Goal: Information Seeking & Learning: Learn about a topic

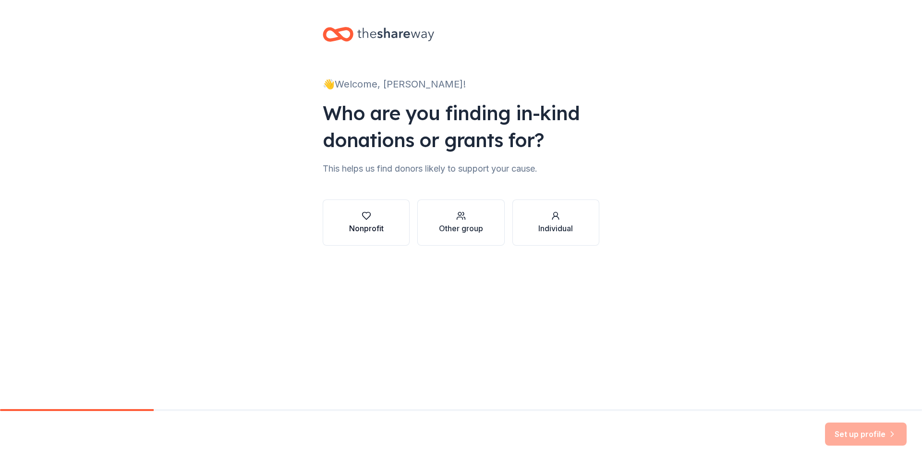
click at [375, 219] on div "button" at bounding box center [366, 216] width 35 height 10
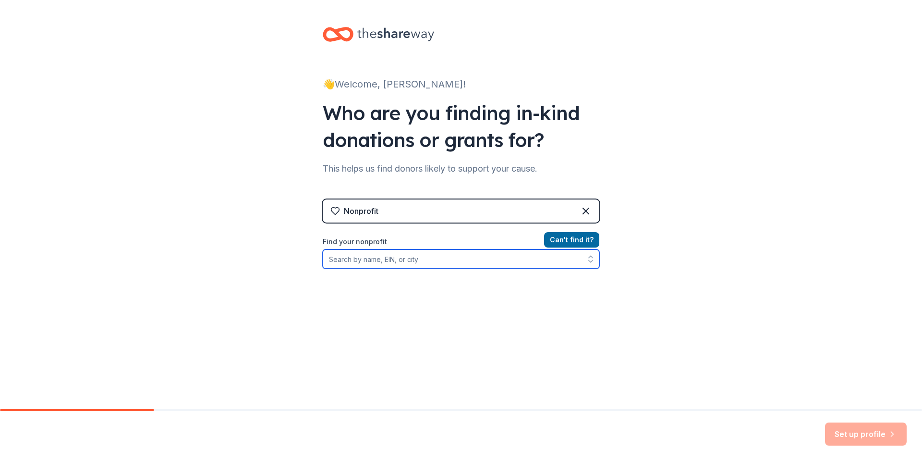
click at [441, 262] on input "Find your nonprofit" at bounding box center [461, 258] width 277 height 19
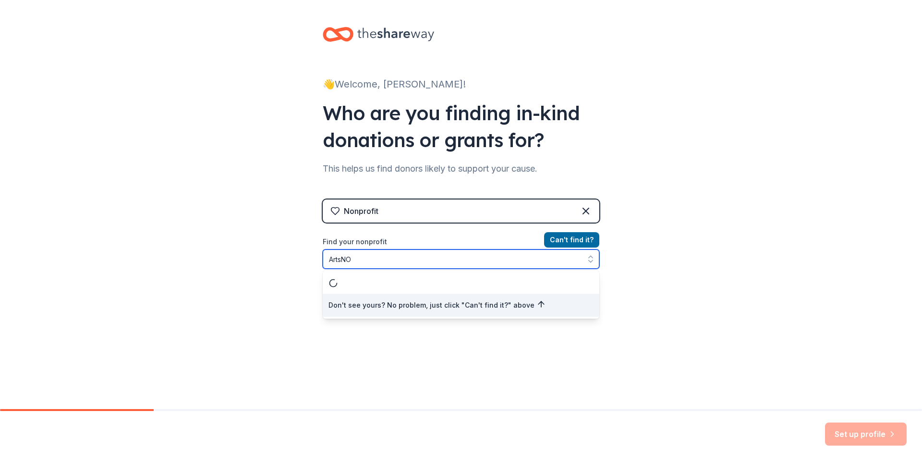
type input "ArtsNOW"
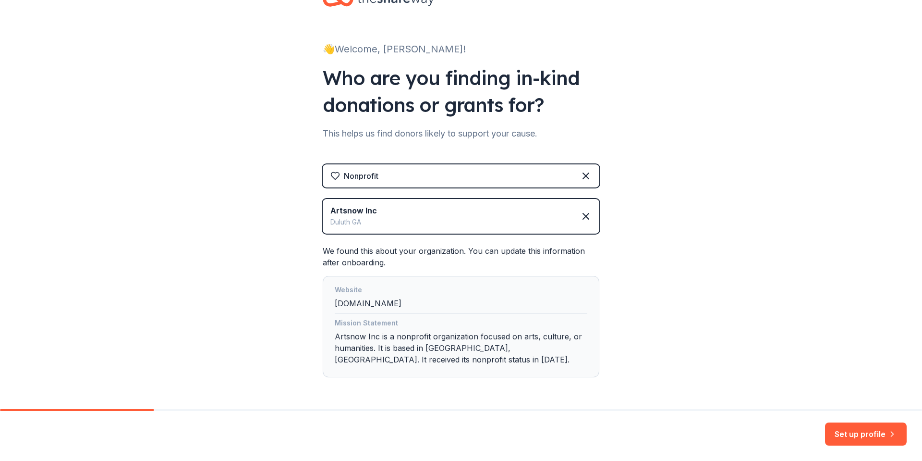
scroll to position [69, 0]
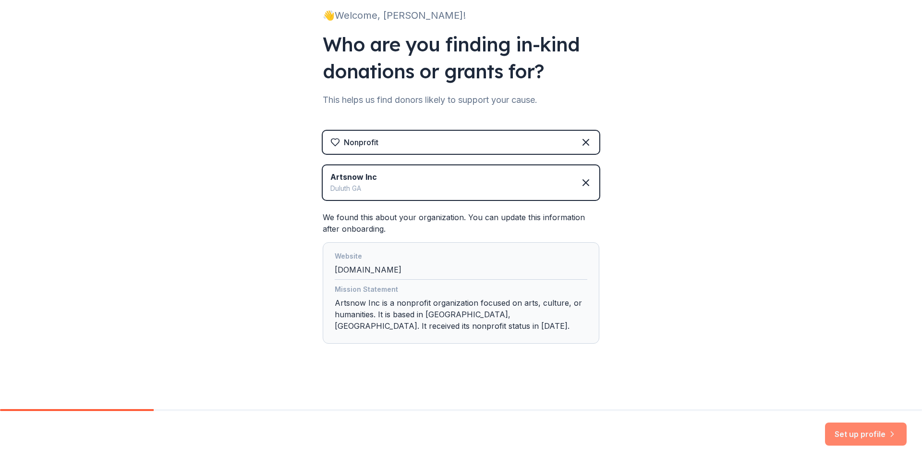
click at [853, 435] on button "Set up profile" at bounding box center [866, 433] width 82 height 23
click at [861, 435] on div "Set up profile" at bounding box center [866, 433] width 82 height 23
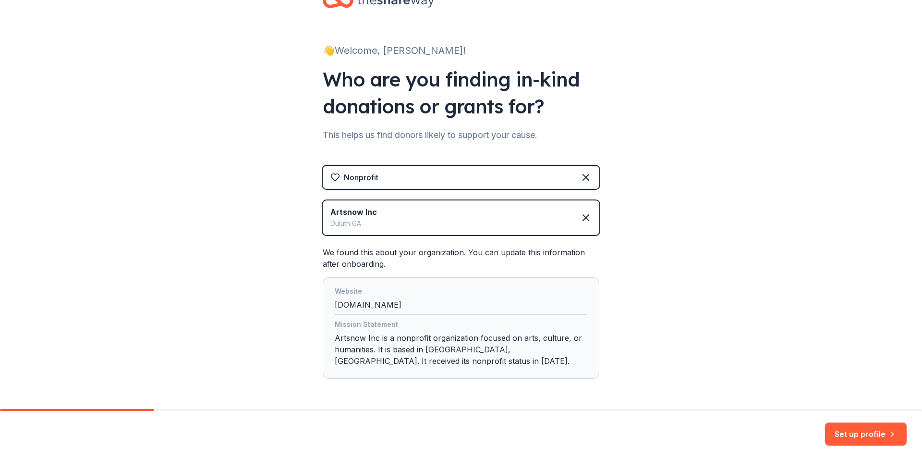
scroll to position [69, 0]
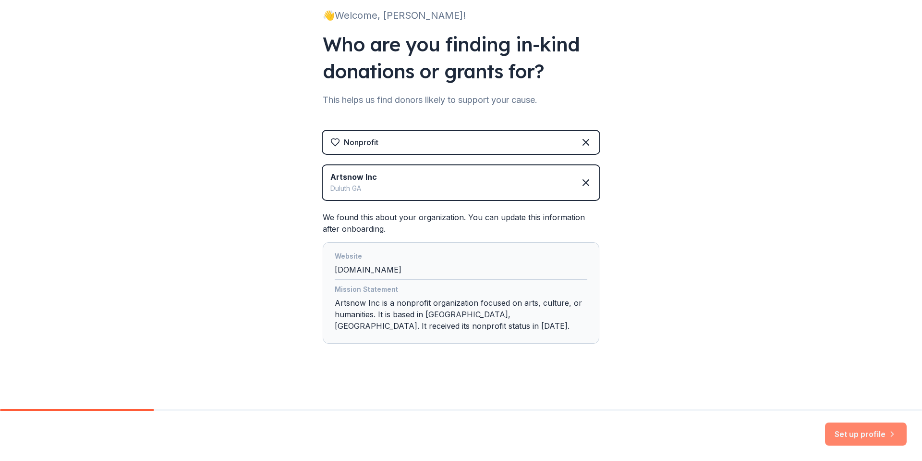
click at [863, 433] on button "Set up profile" at bounding box center [866, 433] width 82 height 23
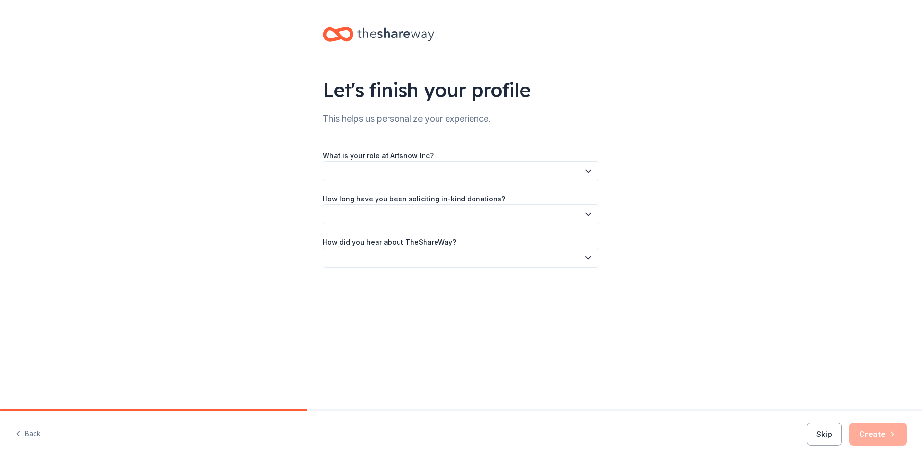
click at [412, 179] on button "button" at bounding box center [461, 171] width 277 height 20
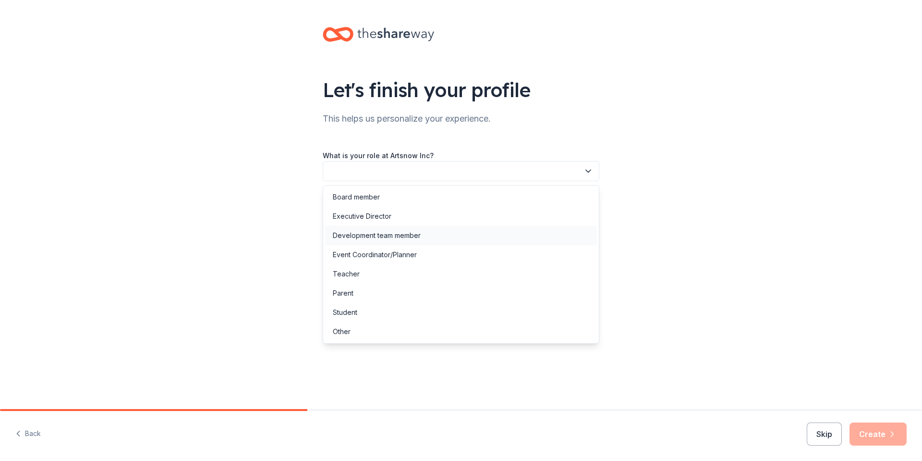
click at [386, 242] on div "Development team member" at bounding box center [461, 235] width 272 height 19
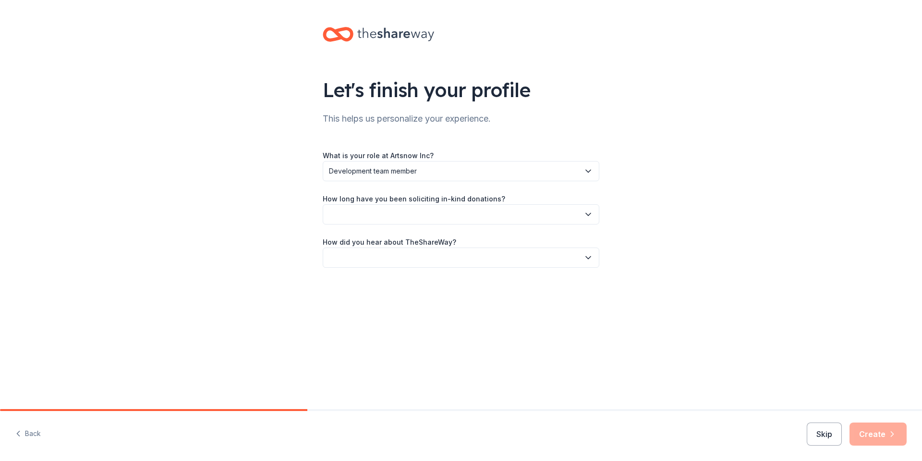
click at [388, 211] on button "button" at bounding box center [461, 214] width 277 height 20
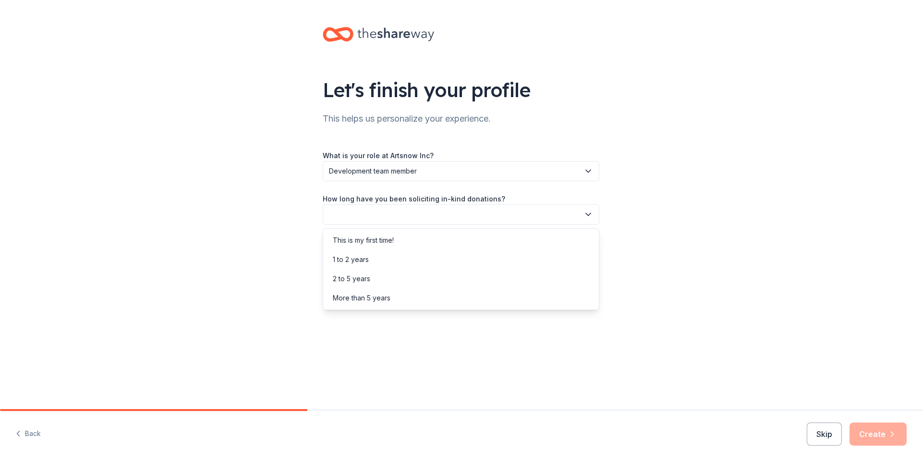
click at [297, 197] on div "Let's finish your profile This helps us personalize your experience. What is yo…" at bounding box center [461, 157] width 922 height 314
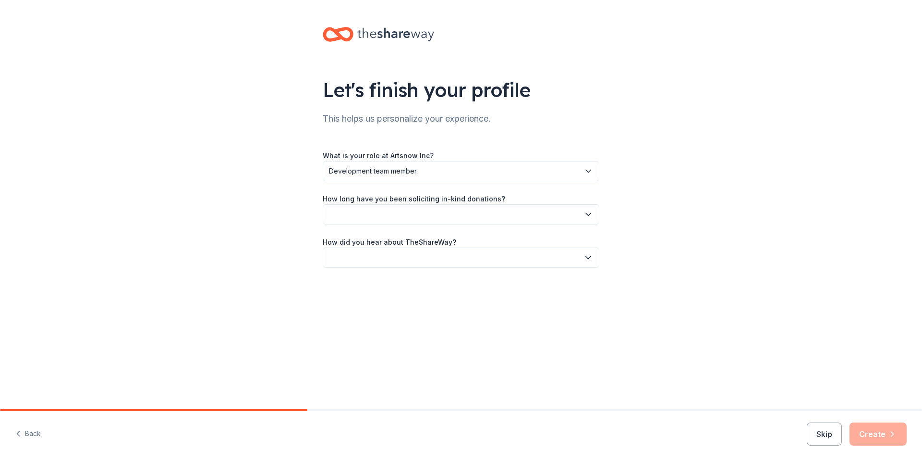
click at [427, 217] on button "button" at bounding box center [461, 214] width 277 height 20
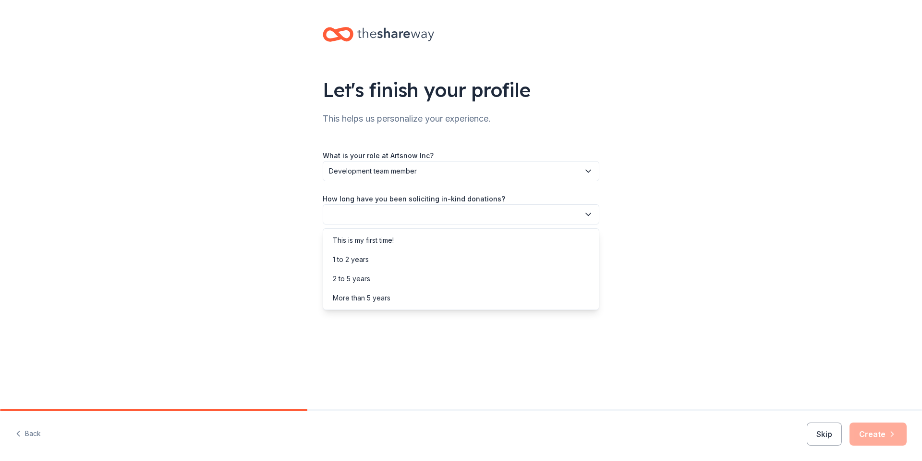
click at [294, 189] on div "Let's finish your profile This helps us personalize your experience. What is yo…" at bounding box center [461, 157] width 922 height 314
click at [366, 217] on button "button" at bounding box center [461, 214] width 277 height 20
click at [374, 232] on div "This is my first time!" at bounding box center [461, 239] width 272 height 19
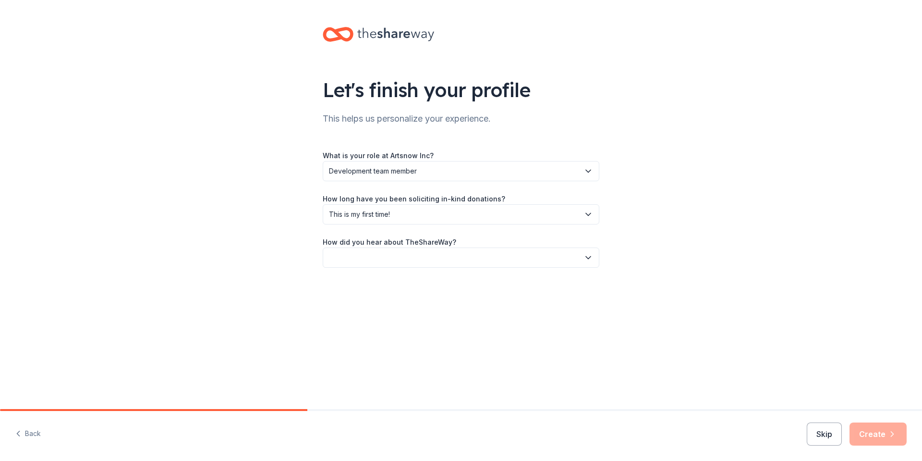
click at [380, 249] on button "button" at bounding box center [461, 257] width 277 height 20
click at [382, 307] on div "Online search" at bounding box center [461, 302] width 272 height 19
click at [887, 439] on button "Create" at bounding box center [877, 433] width 57 height 23
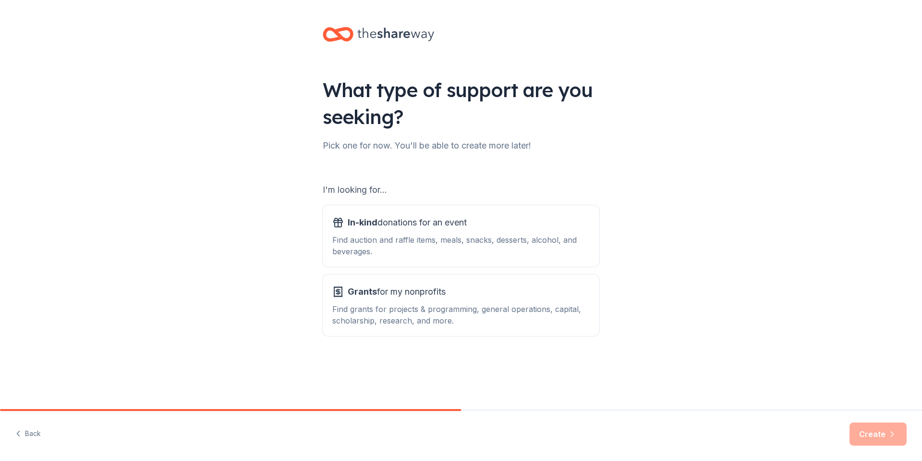
click at [663, 272] on div "What type of support are you seeking? Pick one for now. You'll be able to creat…" at bounding box center [461, 194] width 922 height 388
click at [376, 223] on span "In-kind" at bounding box center [363, 222] width 30 height 10
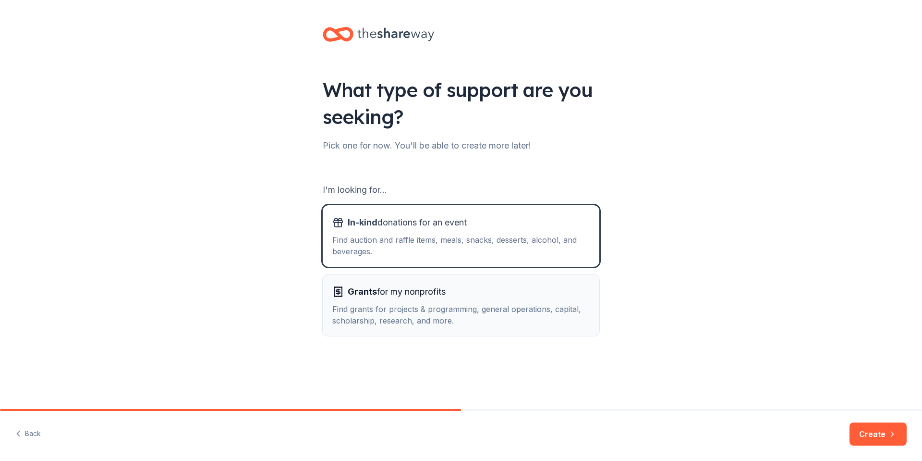
click at [408, 296] on span "Grants for my nonprofits" at bounding box center [397, 291] width 98 height 15
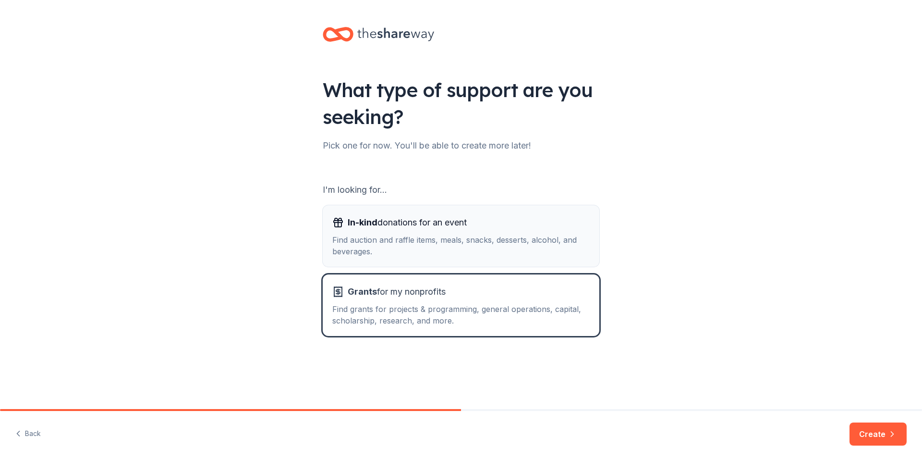
click at [407, 242] on div "Find auction and raffle items, meals, snacks, desserts, alcohol, and beverages." at bounding box center [460, 245] width 257 height 23
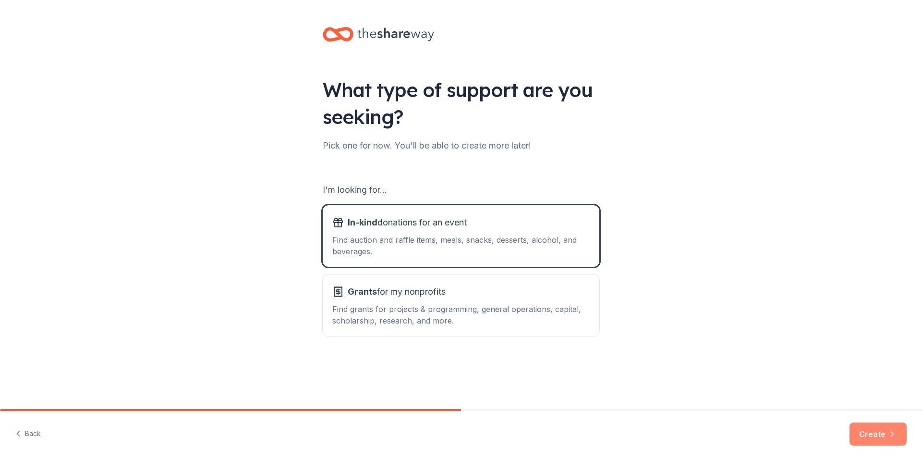
click at [867, 435] on button "Create" at bounding box center [877, 433] width 57 height 23
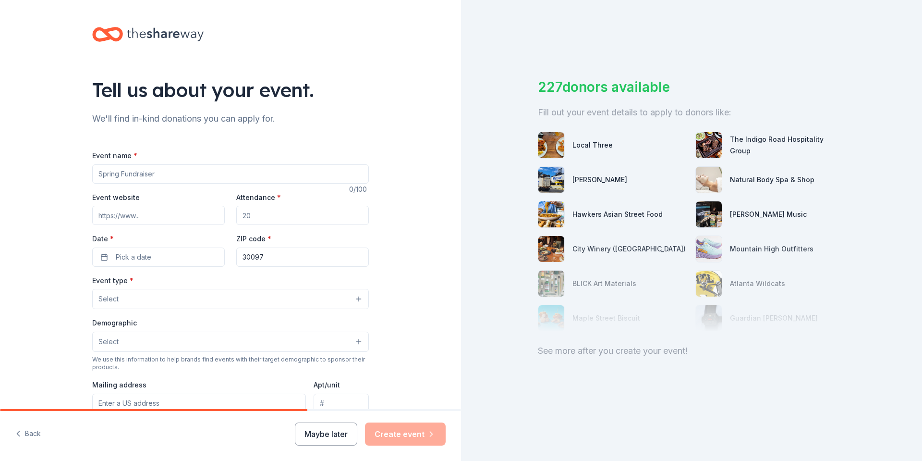
drag, startPoint x: 193, startPoint y: 177, endPoint x: 188, endPoint y: 175, distance: 5.2
click at [188, 175] on input "Event name *" at bounding box center [230, 173] width 277 height 19
type input "ArtsNOW Open"
click at [150, 224] on input "Event website" at bounding box center [158, 215] width 133 height 19
click at [149, 223] on input "Event website" at bounding box center [158, 215] width 133 height 19
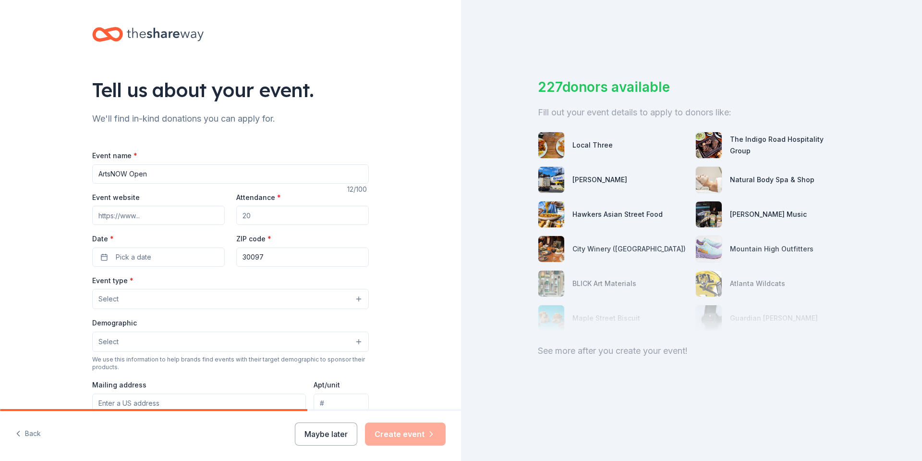
paste input "https://artsnow.betterworld.org/events/artsnow-open"
type input "https://artsnow.betterworld.org/events/artsnow-open"
click at [165, 192] on div "Event website https://artsnow.betterworld.org/events/artsnow-open" at bounding box center [158, 208] width 133 height 34
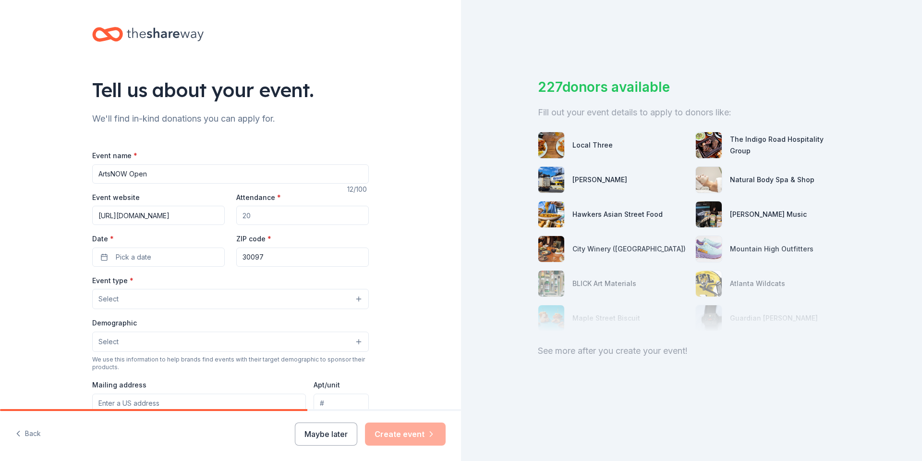
click at [269, 218] on input "Attendance *" at bounding box center [302, 215] width 133 height 19
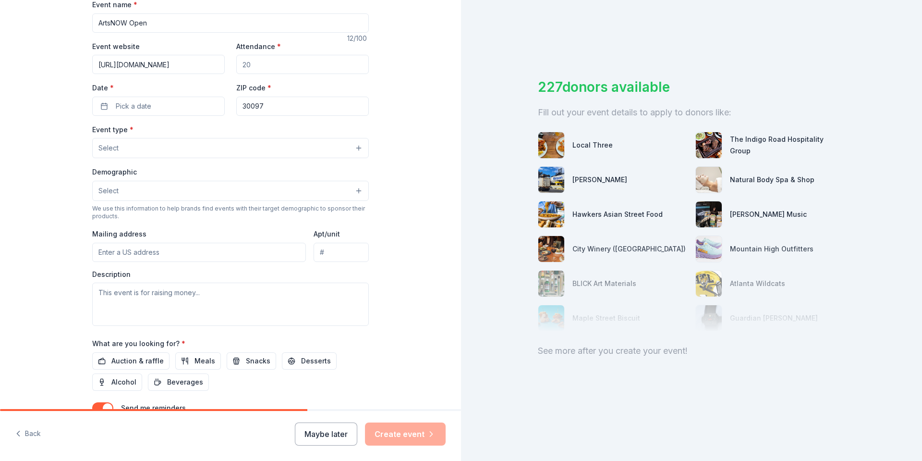
scroll to position [134, 0]
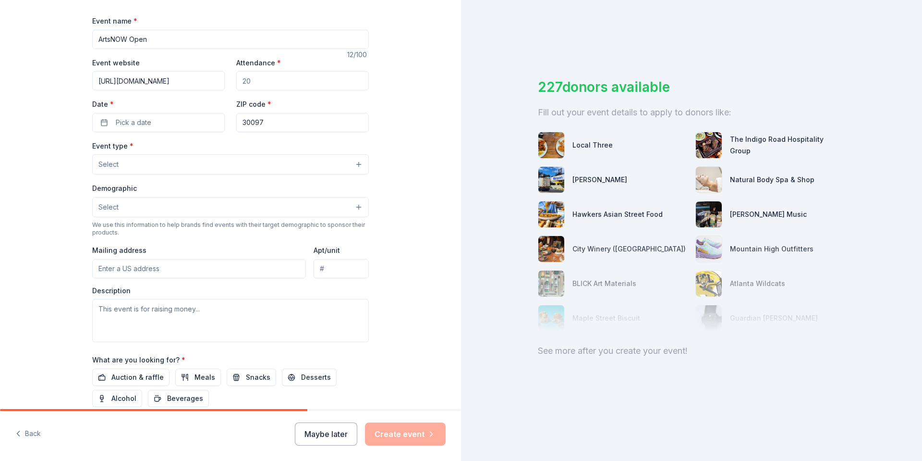
click at [256, 84] on input "Attendance *" at bounding box center [302, 80] width 133 height 19
drag, startPoint x: 249, startPoint y: 81, endPoint x: 221, endPoint y: 81, distance: 27.4
click at [221, 81] on div "Event website https://artsnow.betterworld.org/events/artsnow-open Attendance * …" at bounding box center [230, 94] width 277 height 75
click at [263, 86] on input "Attendance *" at bounding box center [302, 80] width 133 height 19
type input "72"
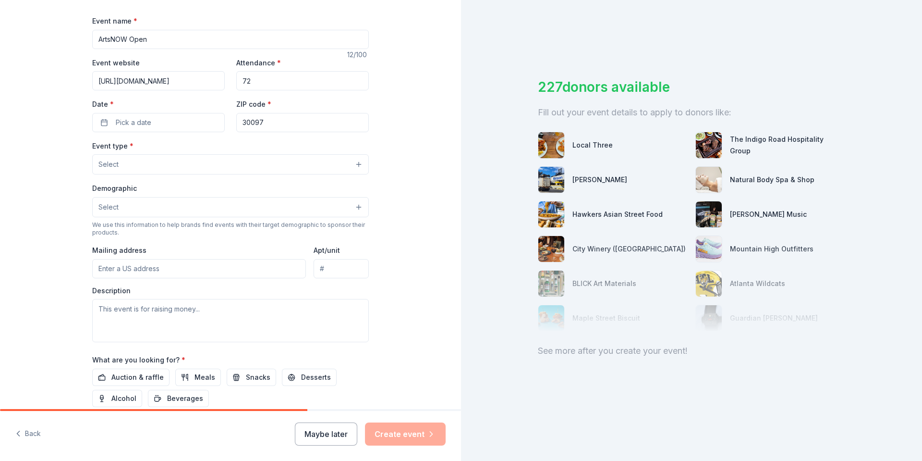
click at [170, 167] on button "Select" at bounding box center [230, 164] width 277 height 20
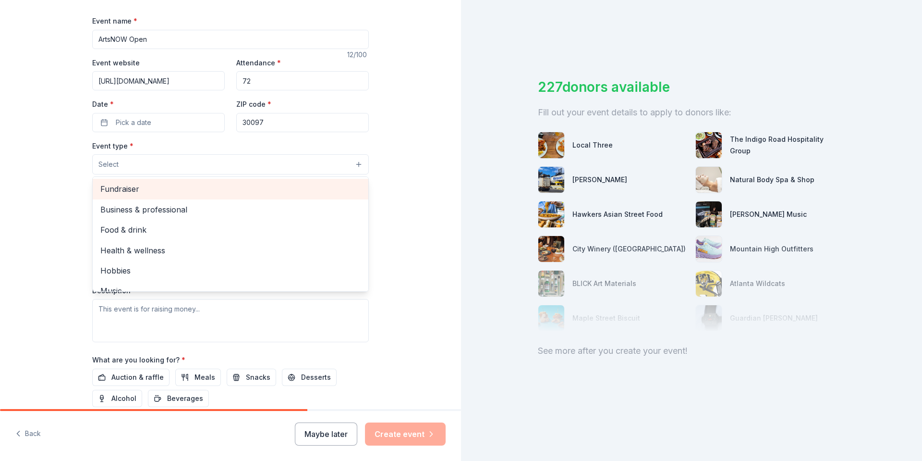
click at [160, 193] on span "Fundraiser" at bounding box center [230, 188] width 260 height 12
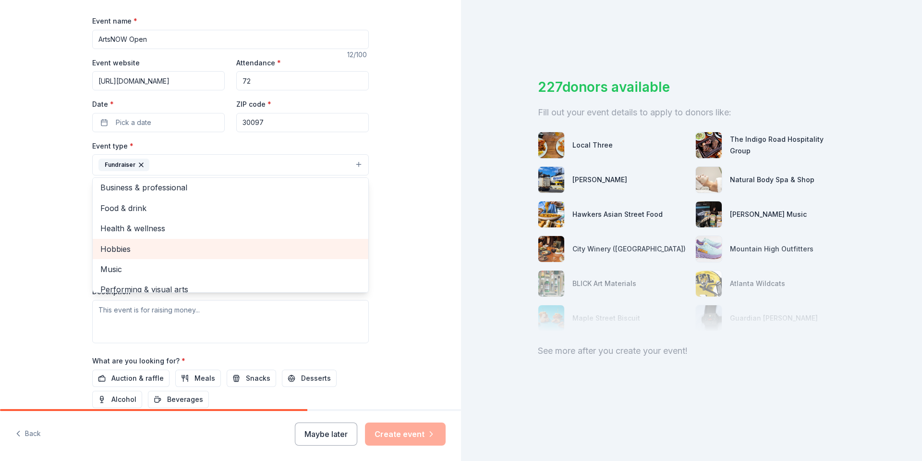
scroll to position [0, 0]
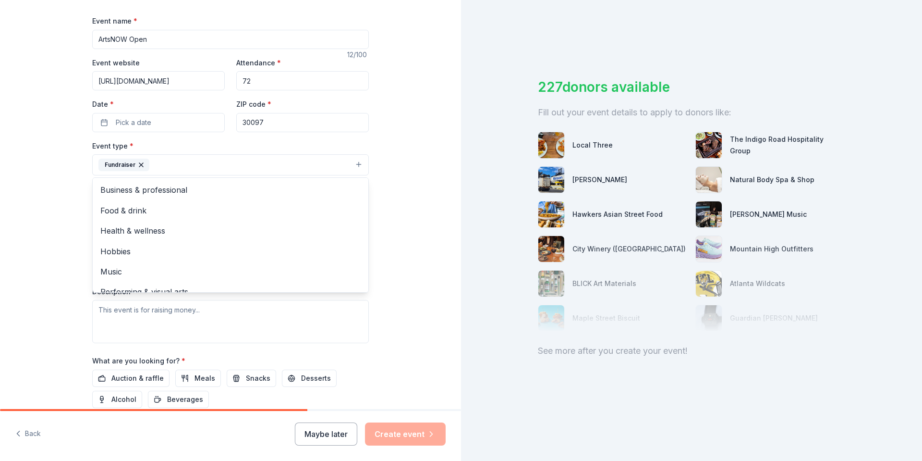
click at [48, 219] on div "Tell us about your event. We'll find in-kind donations you can apply for. Event…" at bounding box center [230, 186] width 461 height 640
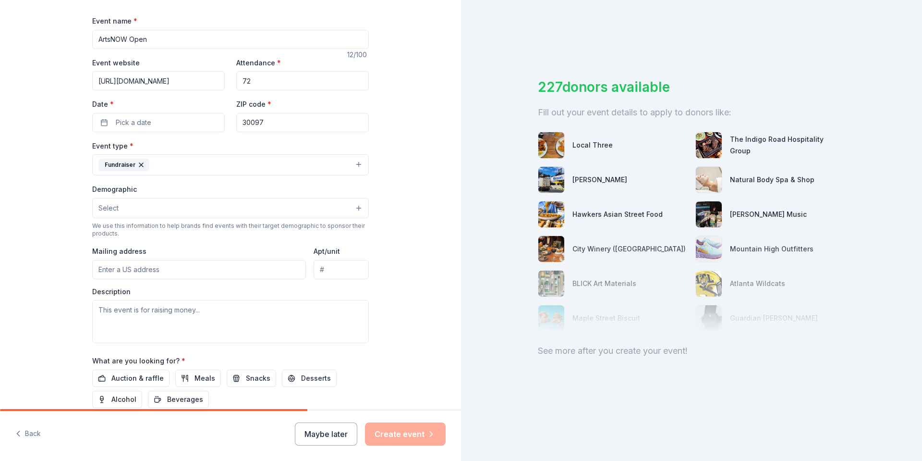
click at [133, 204] on button "Select" at bounding box center [230, 208] width 277 height 20
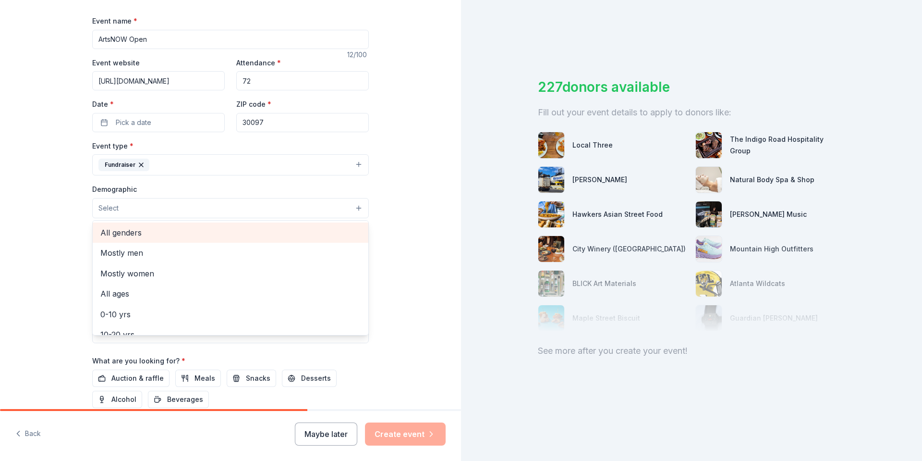
click at [136, 235] on span "All genders" at bounding box center [230, 232] width 260 height 12
click at [120, 225] on span "All ages" at bounding box center [230, 226] width 260 height 12
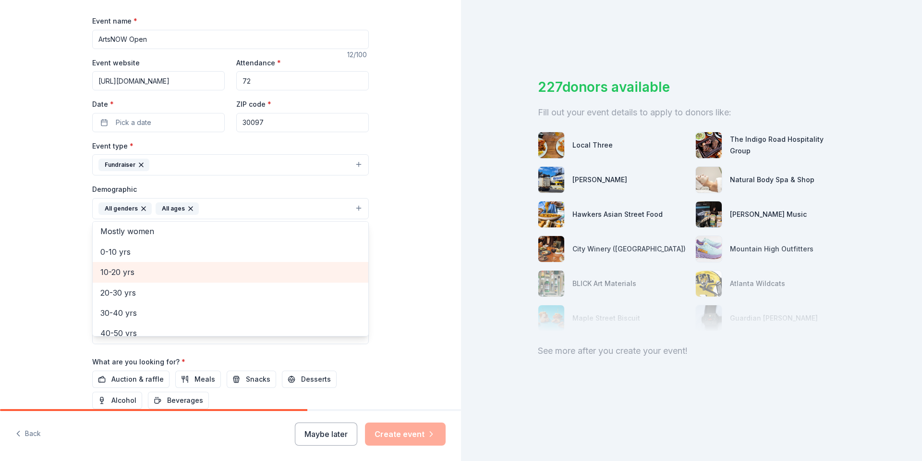
scroll to position [113, 0]
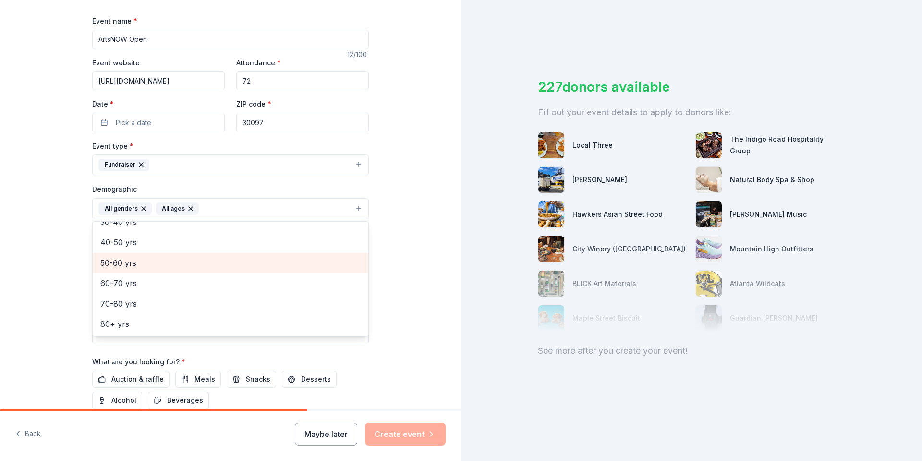
click at [48, 266] on div "Tell us about your event. We'll find in-kind donations you can apply for. Event…" at bounding box center [230, 186] width 461 height 641
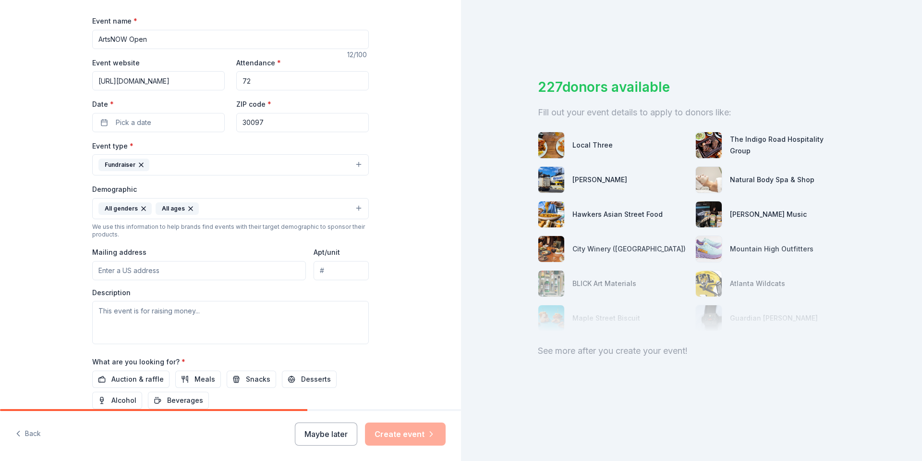
click at [135, 267] on input "Mailing address" at bounding box center [199, 270] width 214 height 19
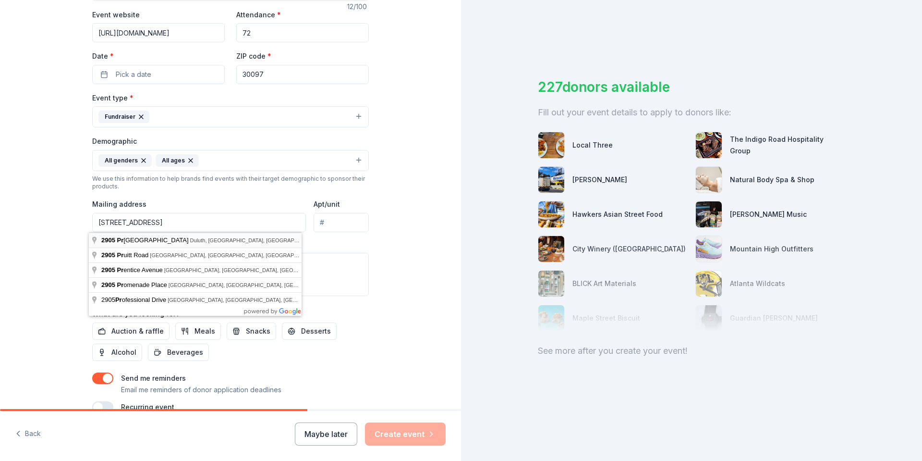
type input "2905 Premiere Parkway, Duluth, GA, 30097"
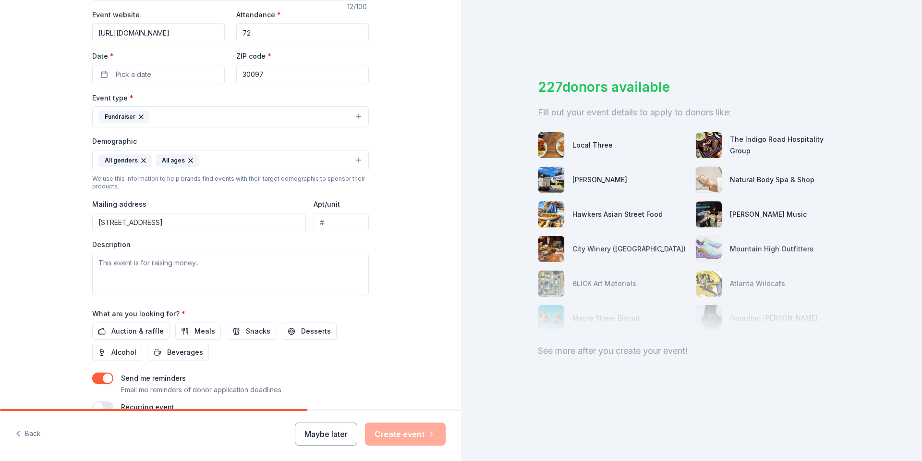
click at [314, 227] on input "Apt/unit" at bounding box center [341, 222] width 55 height 19
type input "125"
click at [236, 268] on textarea at bounding box center [230, 274] width 277 height 43
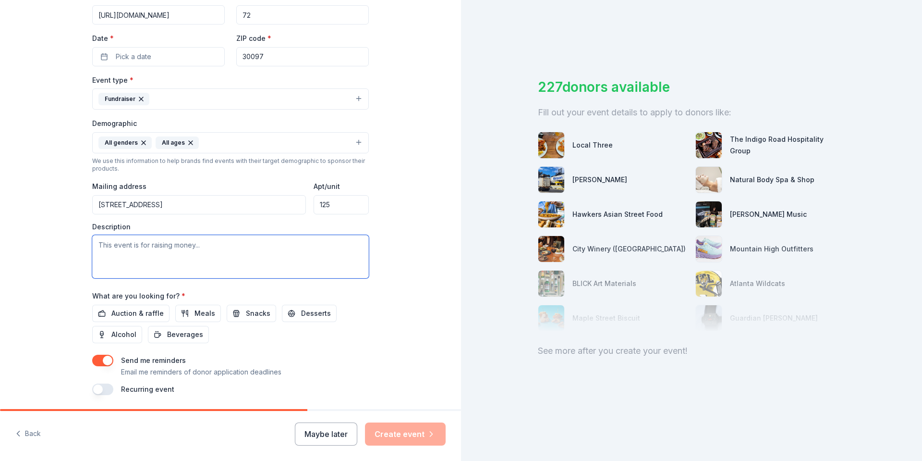
scroll to position [230, 0]
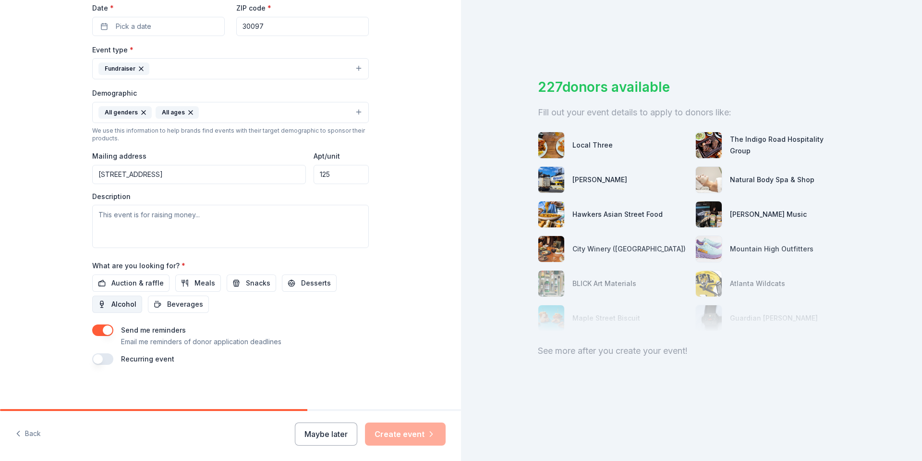
click at [125, 301] on span "Alcohol" at bounding box center [123, 304] width 25 height 12
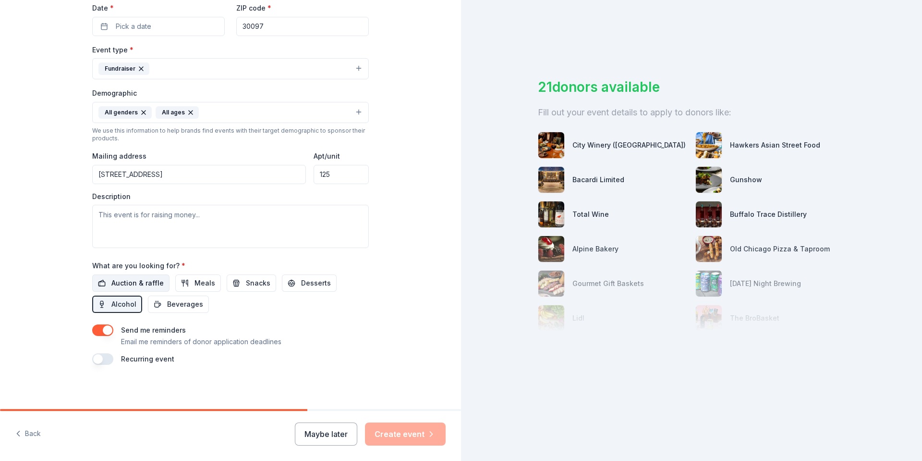
click at [111, 284] on span "Auction & raffle" at bounding box center [137, 283] width 52 height 12
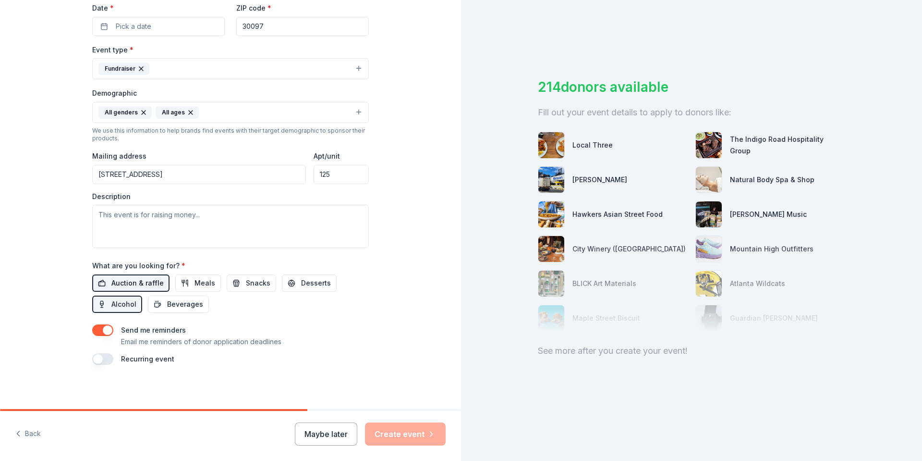
click at [140, 286] on span "Auction & raffle" at bounding box center [137, 283] width 52 height 12
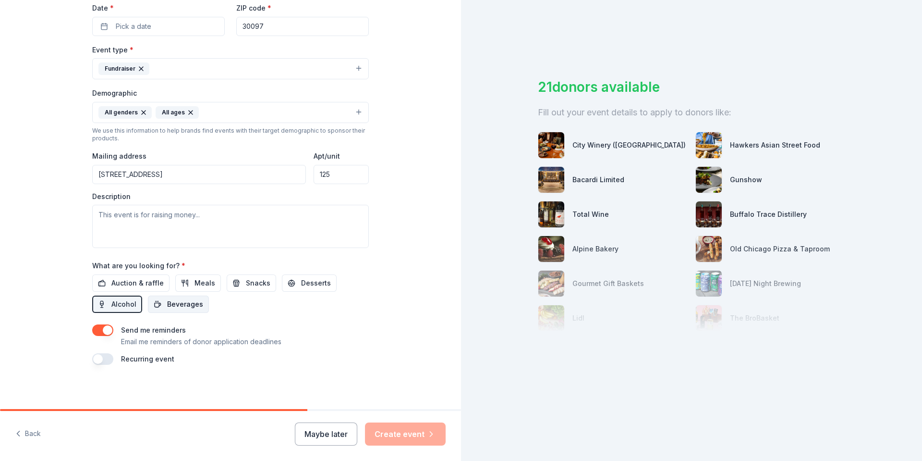
click at [178, 303] on span "Beverages" at bounding box center [185, 304] width 36 height 12
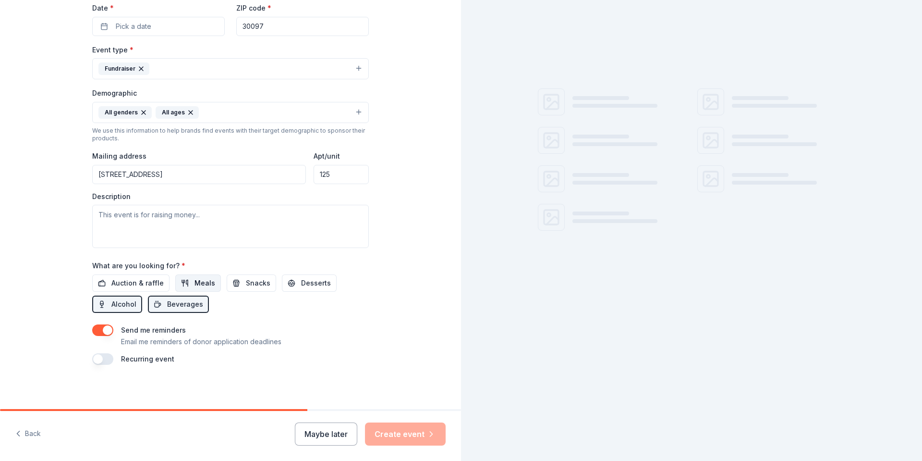
click at [201, 284] on span "Meals" at bounding box center [204, 283] width 21 height 12
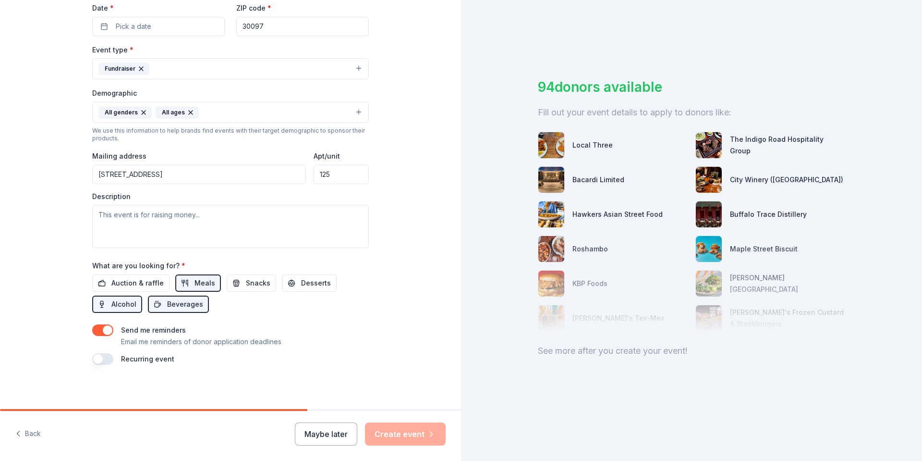
click at [97, 327] on button "button" at bounding box center [102, 330] width 21 height 12
click at [160, 227] on textarea at bounding box center [230, 226] width 277 height 43
type textarea "ArtsNOW"
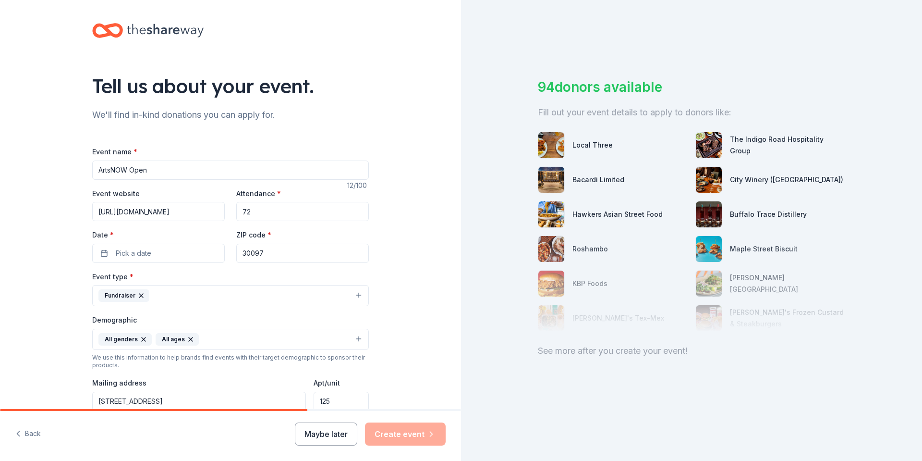
scroll to position [0, 0]
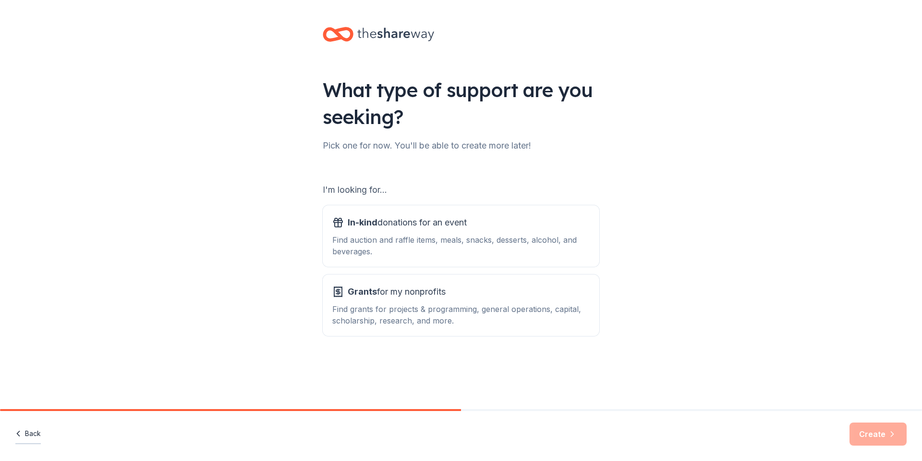
click at [27, 431] on button "Back" at bounding box center [27, 434] width 25 height 20
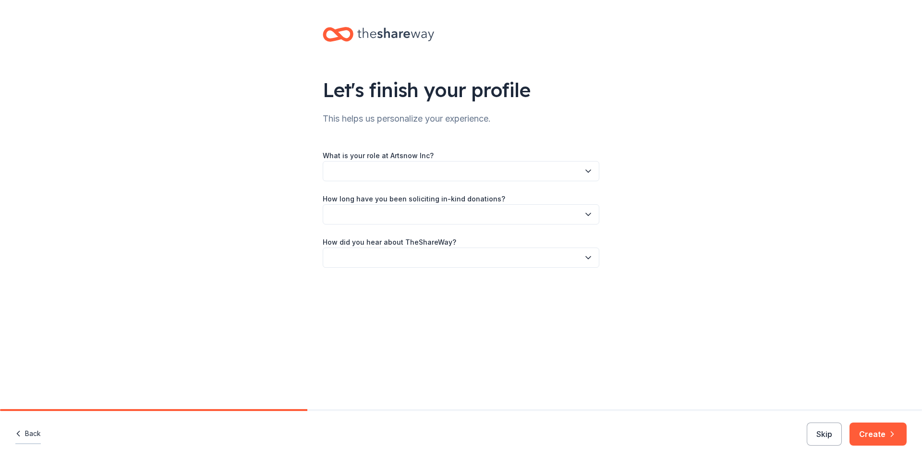
click at [31, 435] on button "Back" at bounding box center [27, 434] width 25 height 20
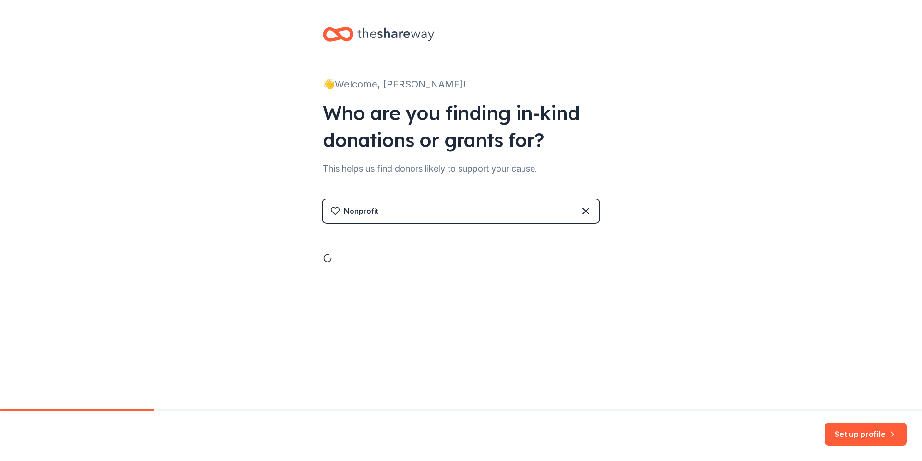
click at [31, 435] on div "Set up profile" at bounding box center [461, 436] width 922 height 50
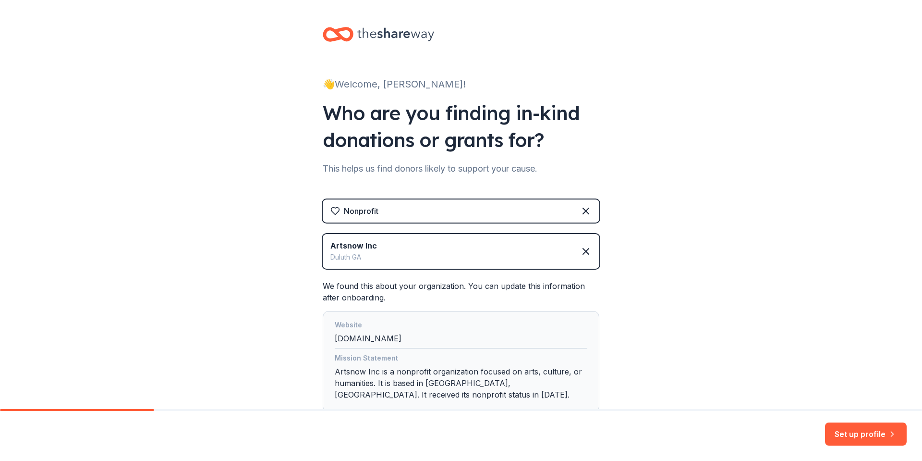
click at [393, 27] on icon at bounding box center [395, 34] width 77 height 20
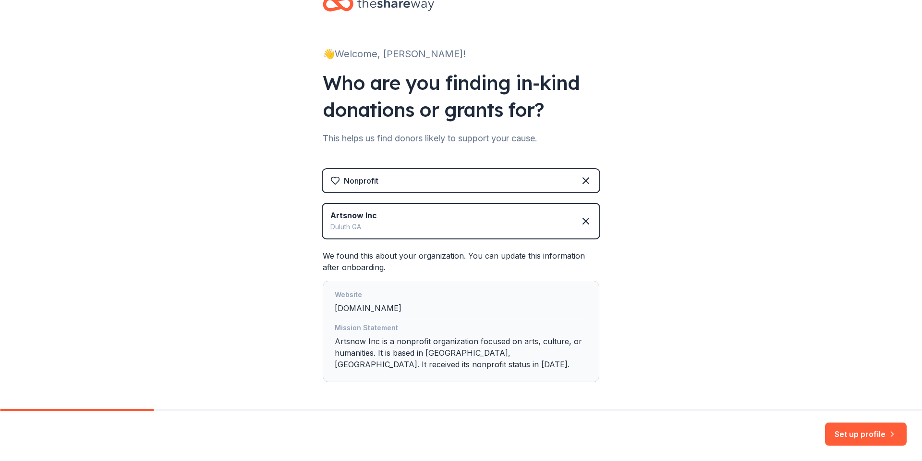
scroll to position [69, 0]
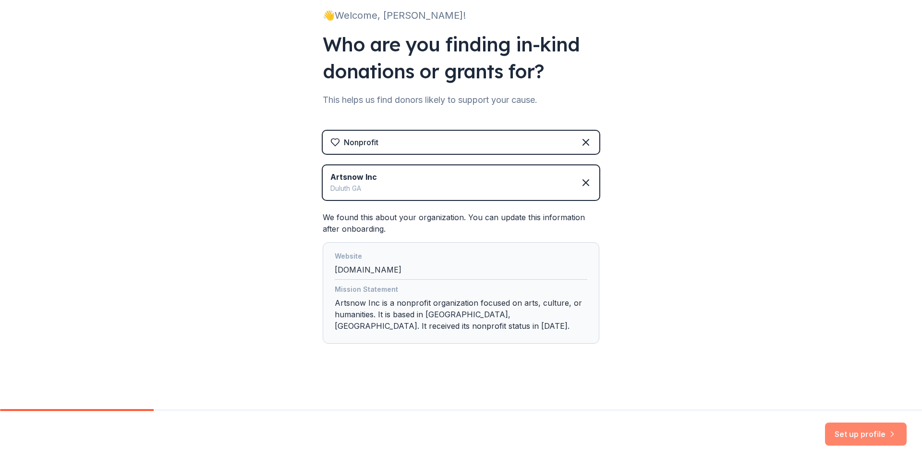
click at [862, 437] on button "Set up profile" at bounding box center [866, 433] width 82 height 23
click at [853, 443] on div "Set up profile" at bounding box center [866, 433] width 82 height 23
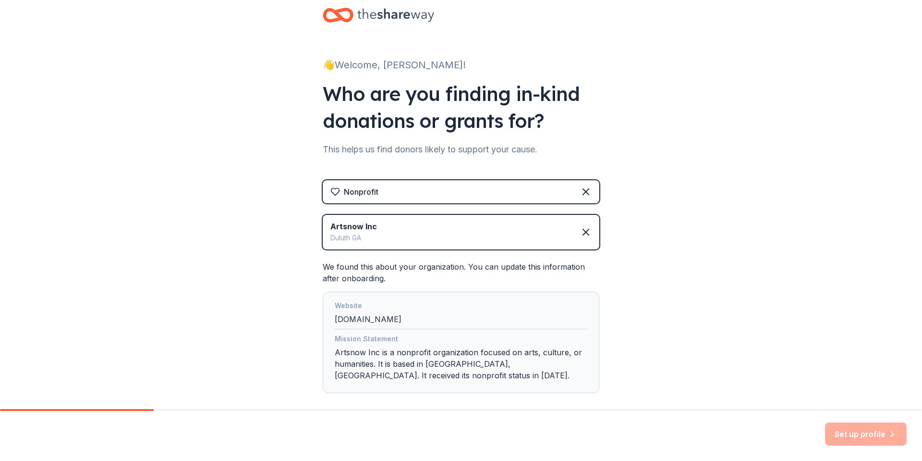
scroll to position [0, 0]
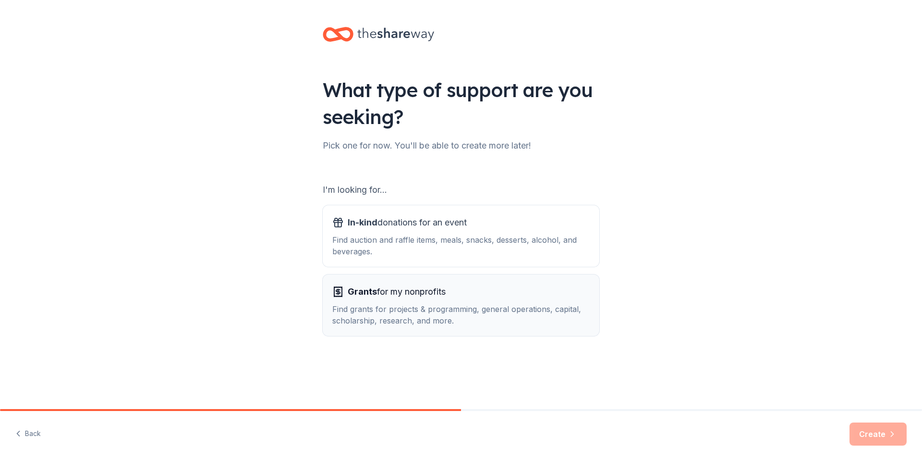
click at [426, 287] on span "Grants for my nonprofits" at bounding box center [397, 291] width 98 height 15
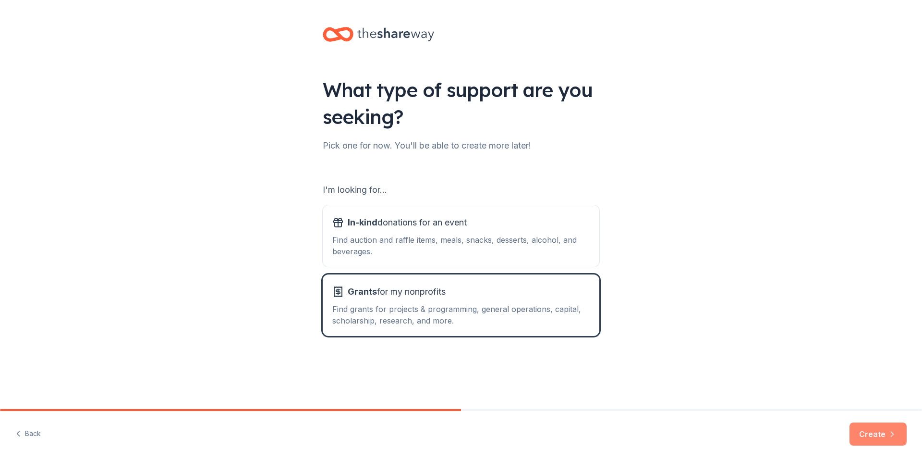
click at [873, 435] on button "Create" at bounding box center [877, 433] width 57 height 23
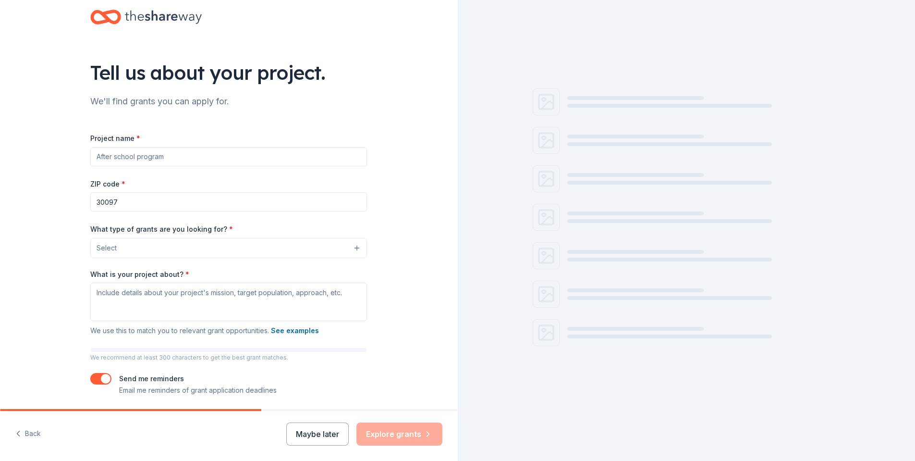
scroll to position [50, 0]
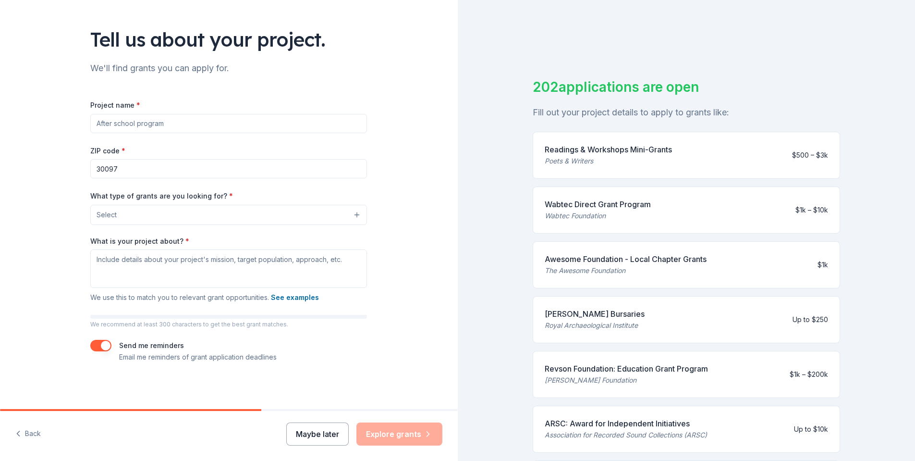
click at [330, 435] on button "Maybe later" at bounding box center [317, 433] width 62 height 23
click at [319, 436] on button "Maybe later" at bounding box center [317, 433] width 62 height 23
click at [319, 436] on div "Maybe later Explore grants" at bounding box center [364, 433] width 156 height 23
click at [235, 439] on div "Back Maybe later Explore grants" at bounding box center [229, 436] width 458 height 50
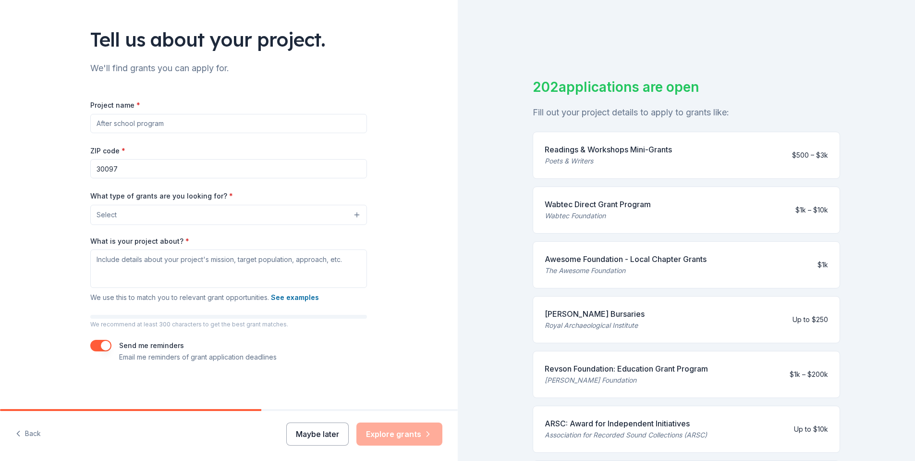
click at [309, 430] on button "Maybe later" at bounding box center [317, 433] width 62 height 23
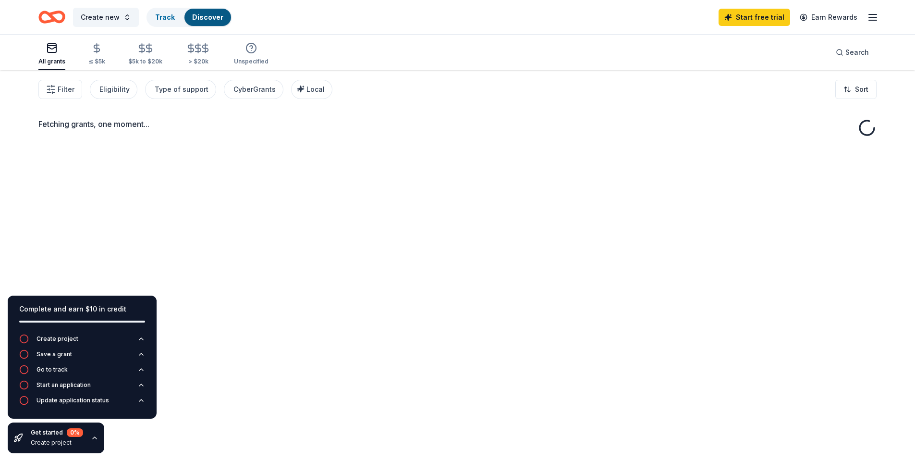
click at [319, 438] on div "Fetching grants, one moment..." at bounding box center [457, 300] width 915 height 461
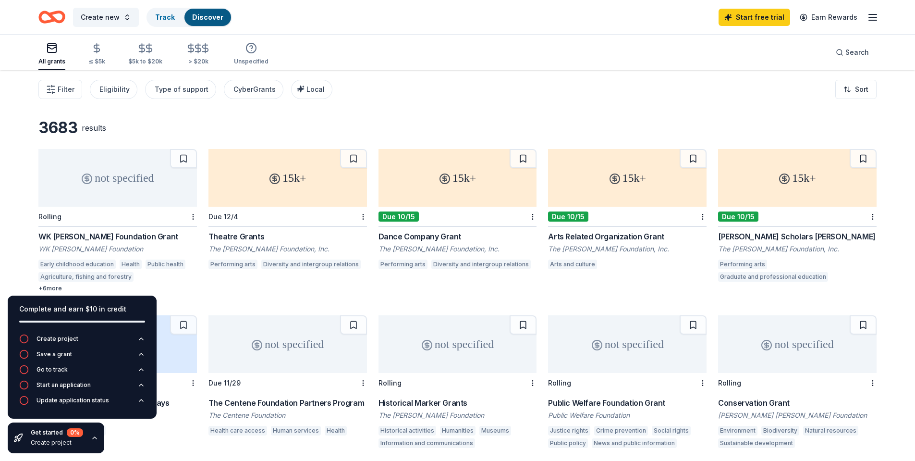
click at [290, 123] on div "3683 results" at bounding box center [457, 127] width 838 height 19
click at [112, 14] on span "Create new" at bounding box center [100, 18] width 39 height 12
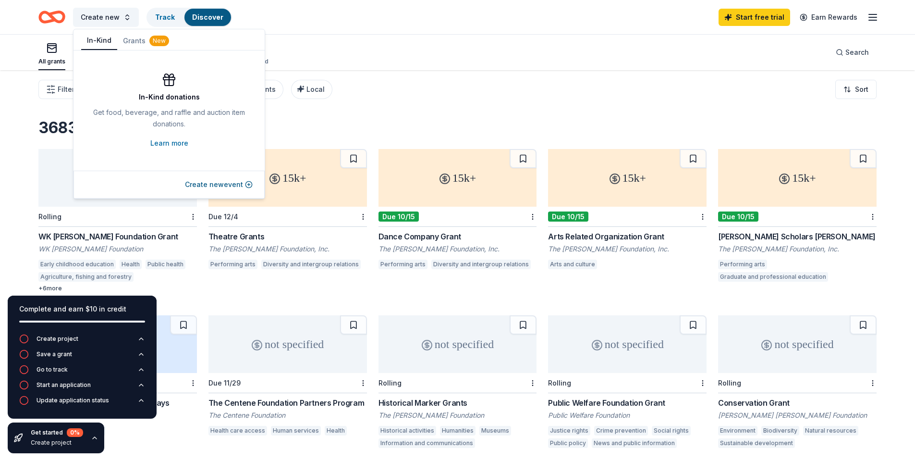
click at [102, 40] on button "In-Kind" at bounding box center [99, 41] width 36 height 18
click at [383, 31] on div "Create new Track Discover Start free trial Earn Rewards" at bounding box center [457, 17] width 915 height 34
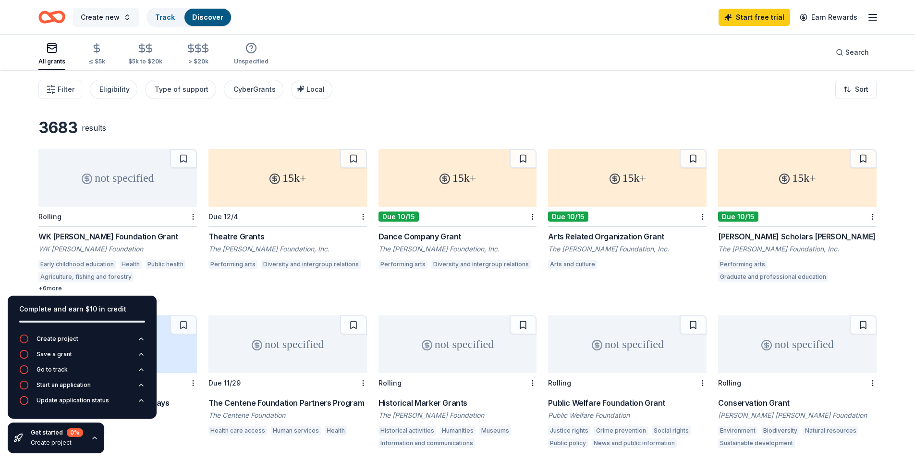
click at [105, 16] on span "Create new" at bounding box center [100, 18] width 39 height 12
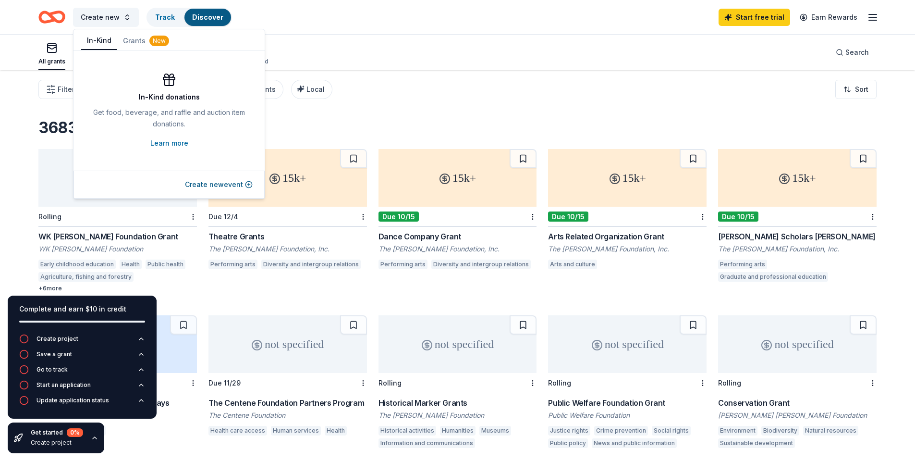
click at [101, 41] on button "In-Kind" at bounding box center [99, 41] width 36 height 18
click at [299, 24] on div "Create new Track Discover Start free trial Earn Rewards" at bounding box center [457, 17] width 838 height 23
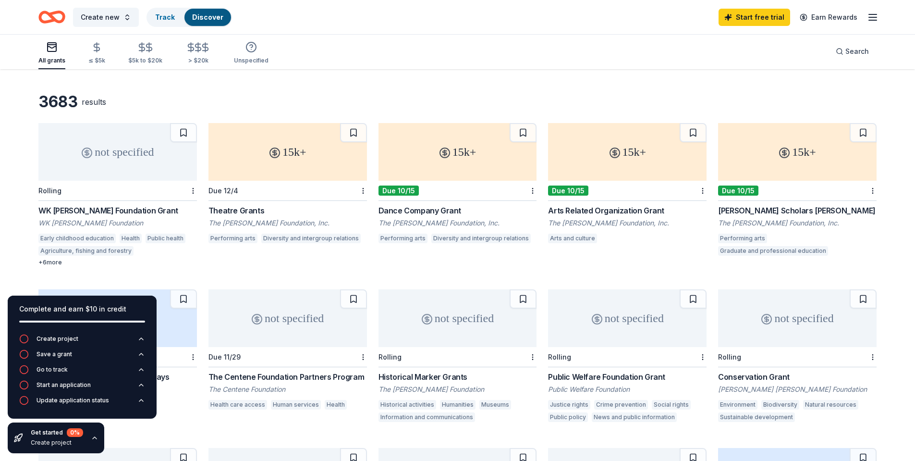
scroll to position [48, 0]
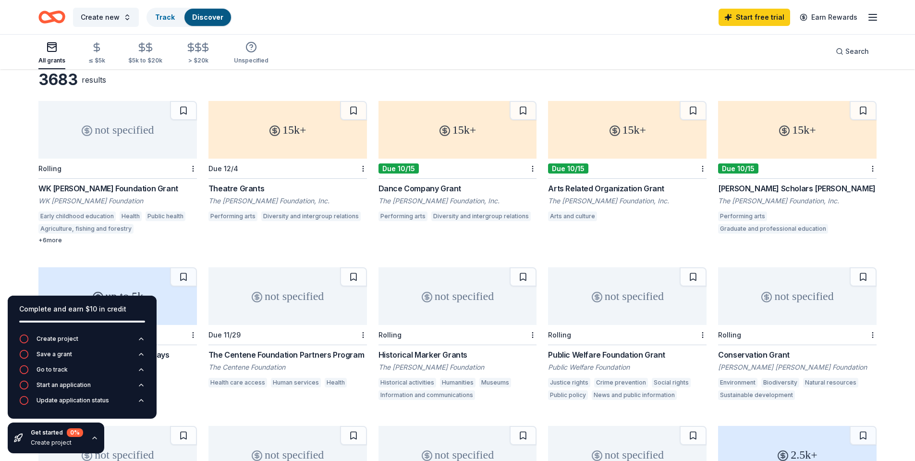
click at [624, 192] on div "Arts Related Organization Grant" at bounding box center [627, 188] width 158 height 12
click at [91, 435] on icon "button" at bounding box center [95, 438] width 8 height 8
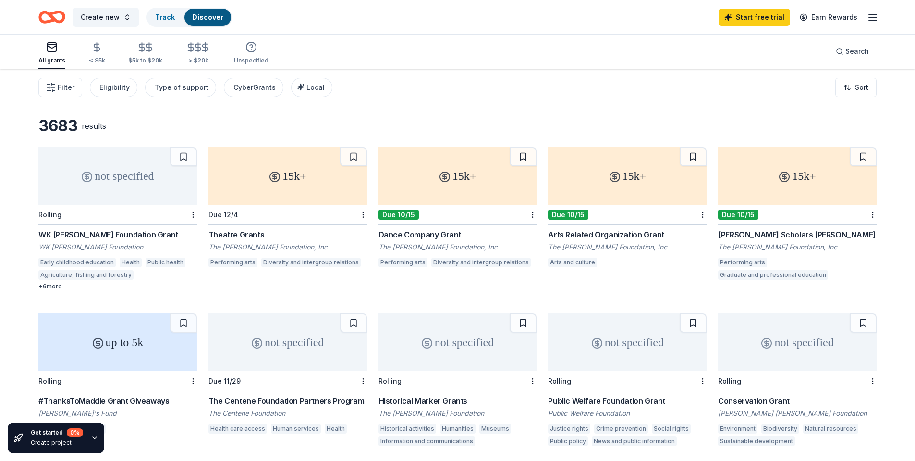
scroll to position [0, 0]
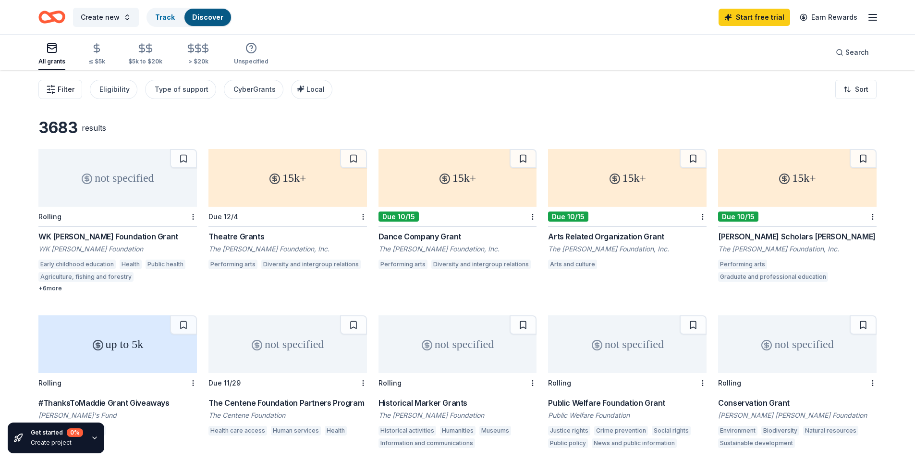
click at [78, 91] on button "Filter" at bounding box center [60, 89] width 44 height 19
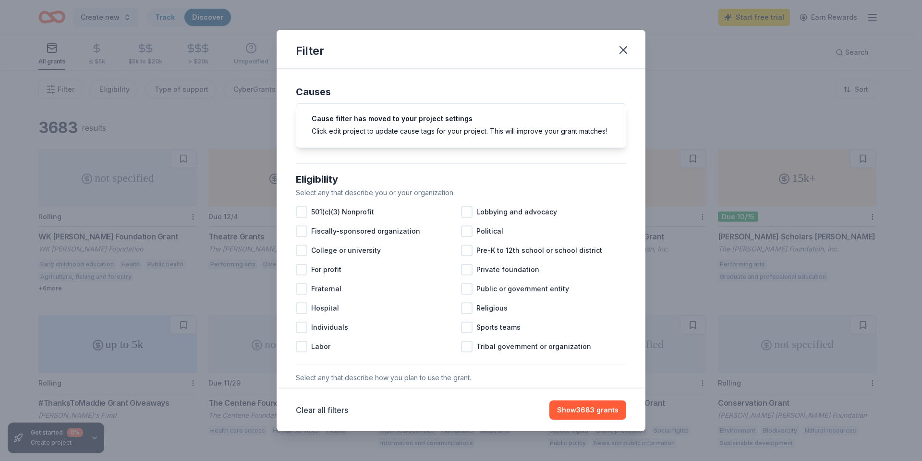
click at [631, 39] on div "Filter" at bounding box center [461, 49] width 369 height 39
click at [619, 49] on icon "button" at bounding box center [623, 49] width 13 height 13
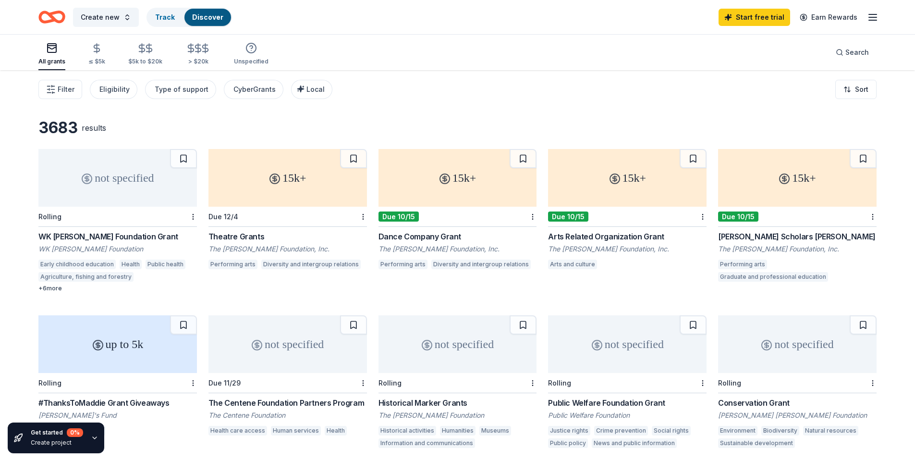
click at [867, 16] on icon "button" at bounding box center [873, 18] width 12 height 12
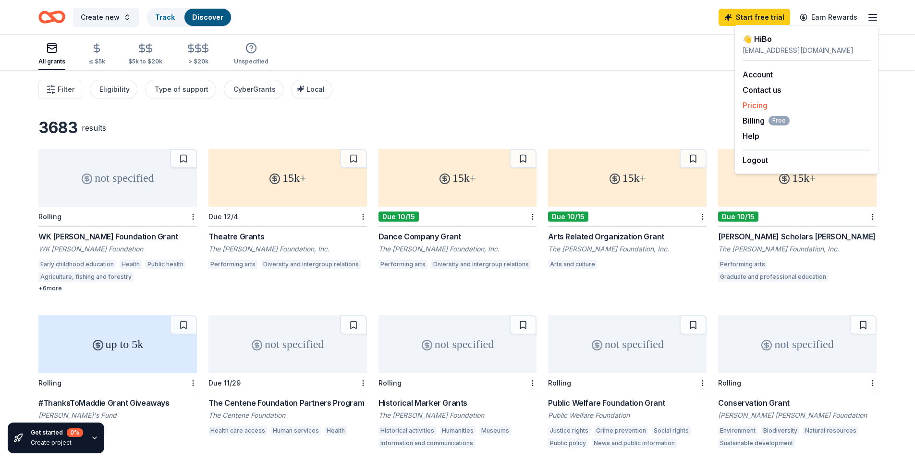
click at [757, 106] on link "Pricing" at bounding box center [754, 105] width 25 height 10
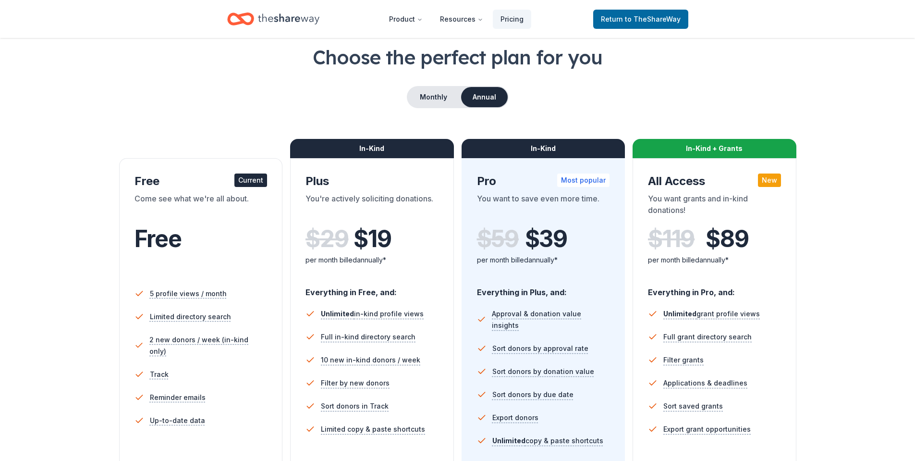
scroll to position [96, 0]
